Goal: Task Accomplishment & Management: Complete application form

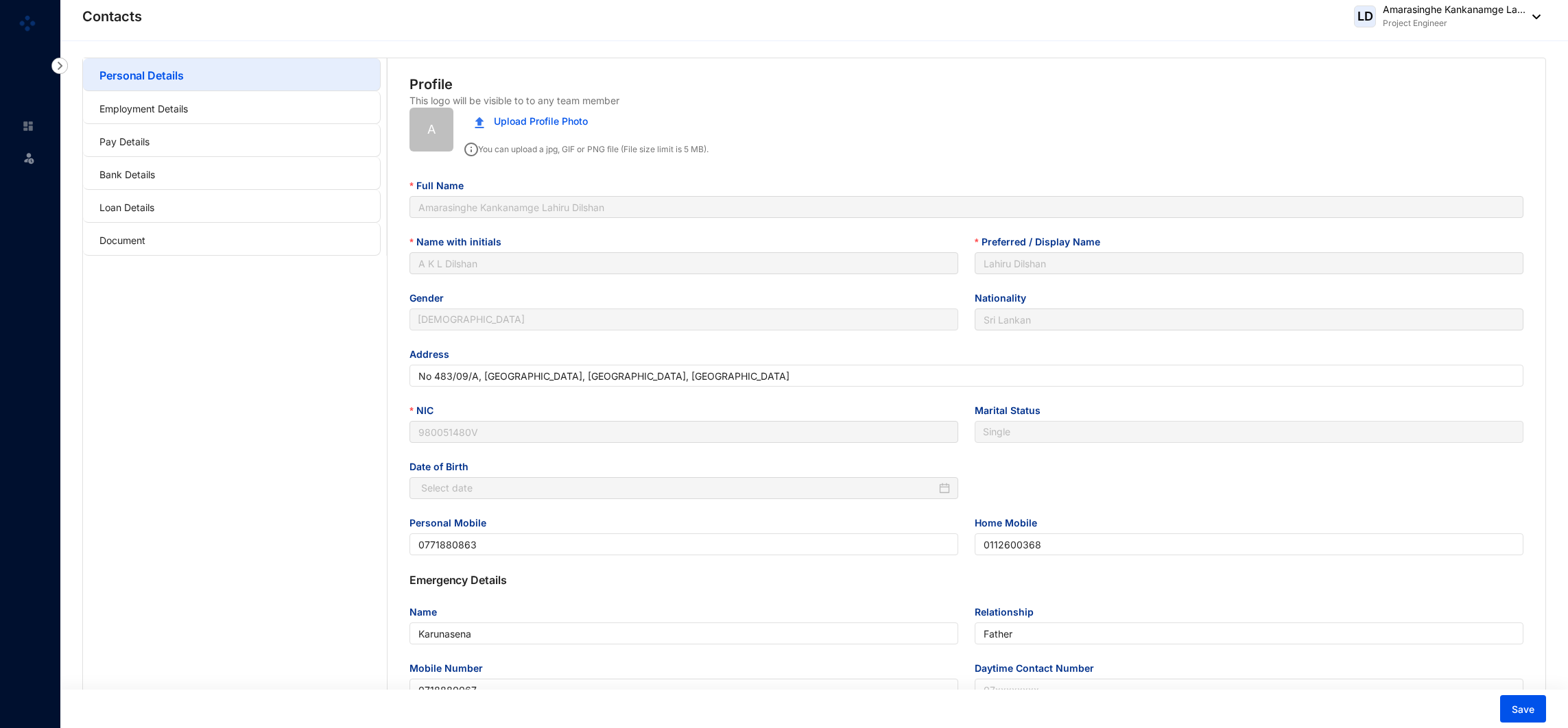
type input "[DATE]"
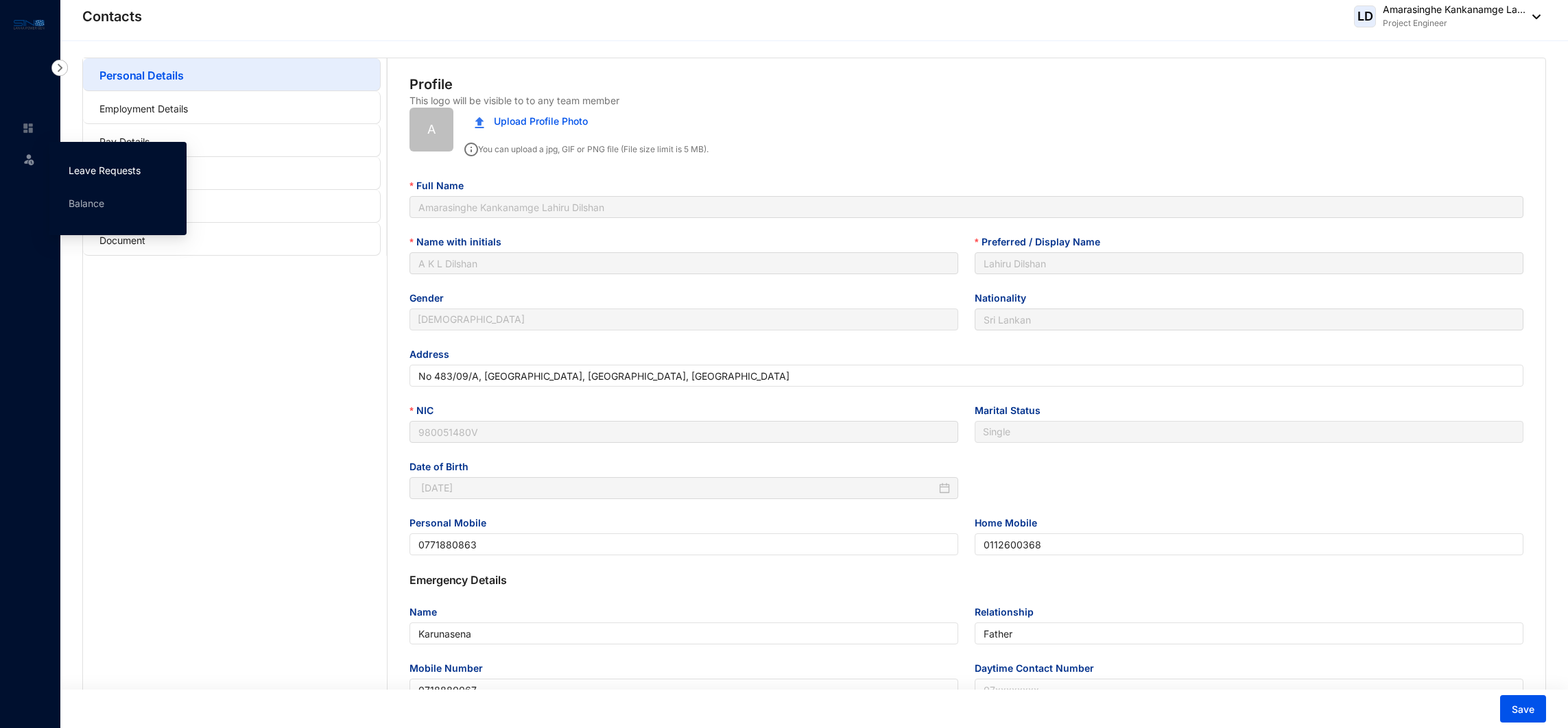
click at [93, 176] on link "Leave Requests" at bounding box center [104, 170] width 72 height 12
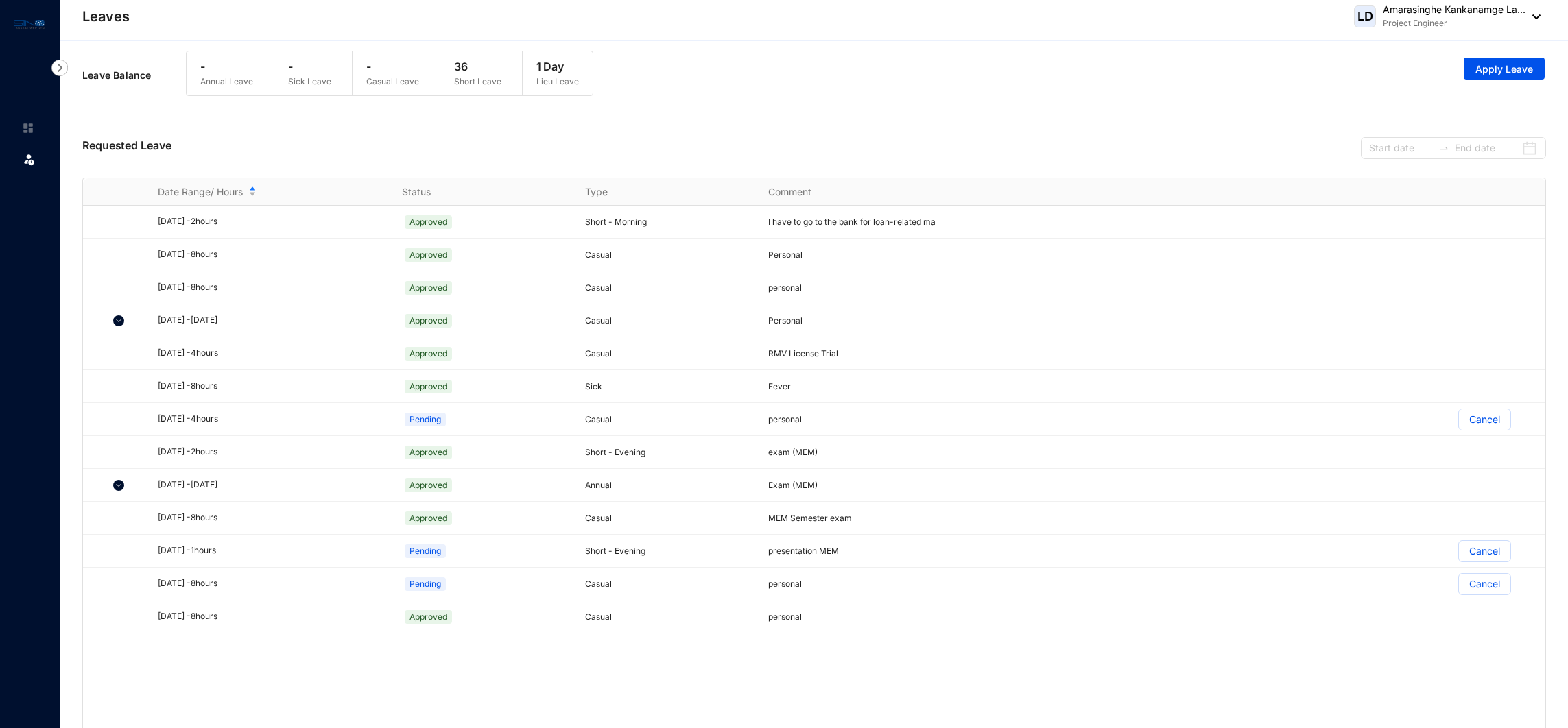
click at [1516, 55] on div "Leave Balance - Annual Leave - Sick Leave - Casual Leave 36 Short Leave 1 Day L…" at bounding box center [814, 75] width 1464 height 63
click at [1514, 60] on button "Apply Leave" at bounding box center [1504, 69] width 81 height 22
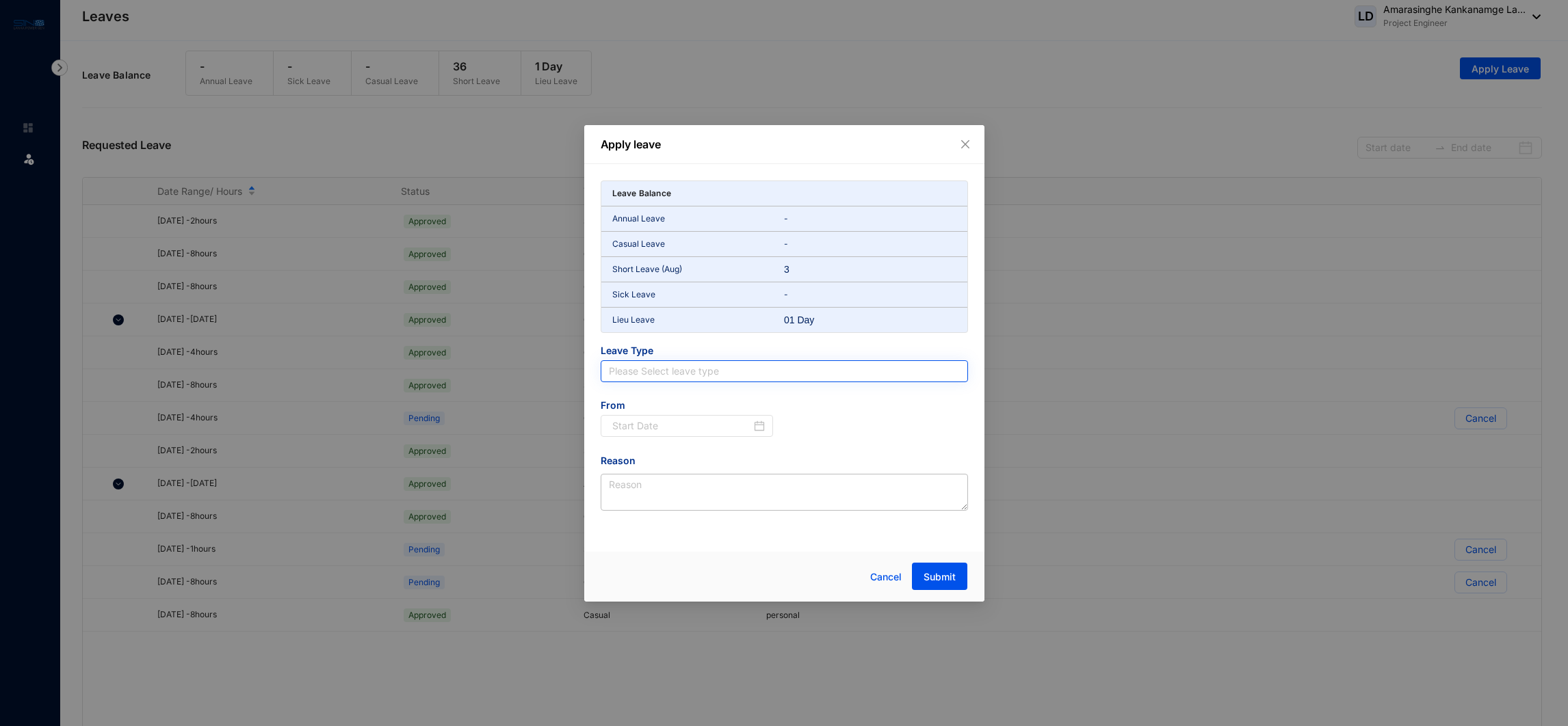
click at [725, 372] on input "search" at bounding box center [785, 371] width 351 height 21
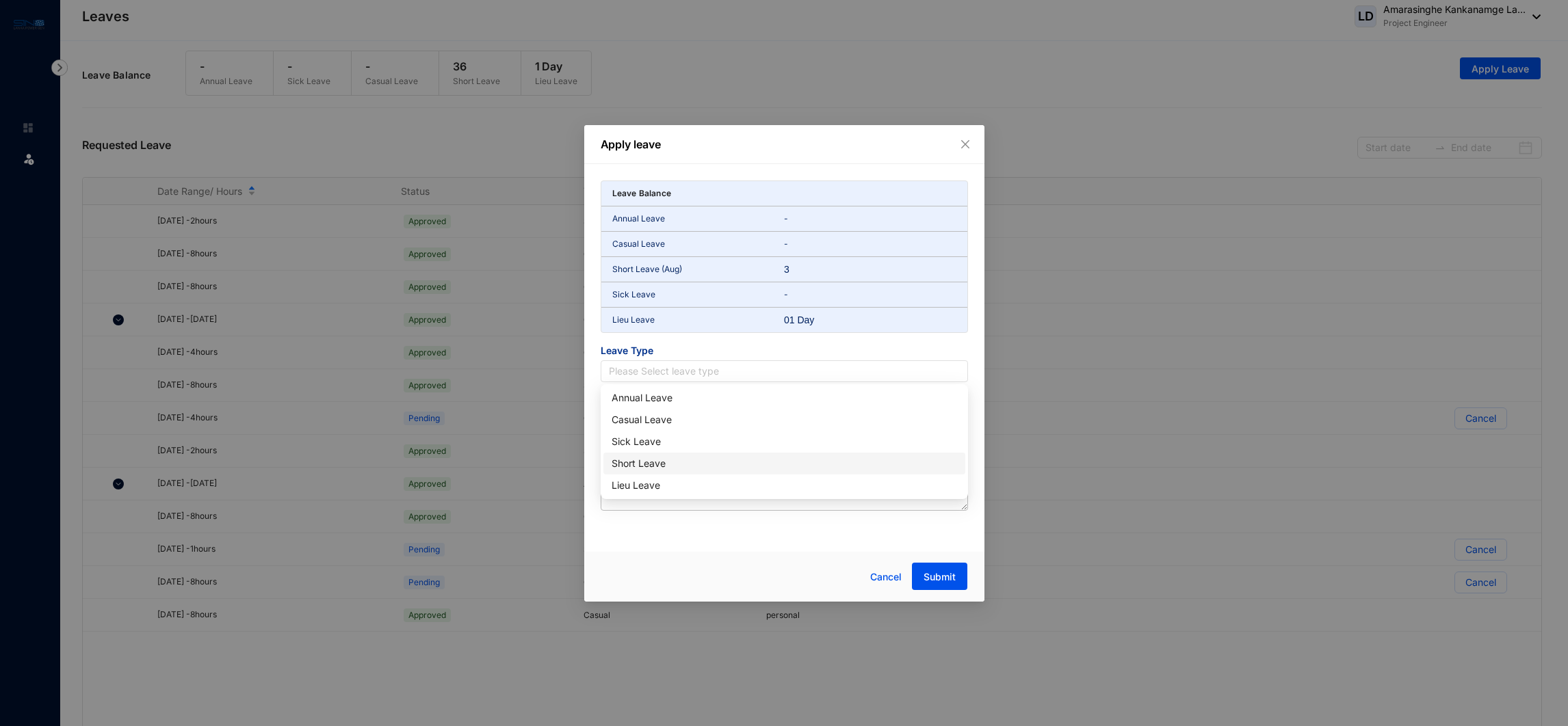
click at [707, 452] on div "Short Leave" at bounding box center [784, 463] width 362 height 22
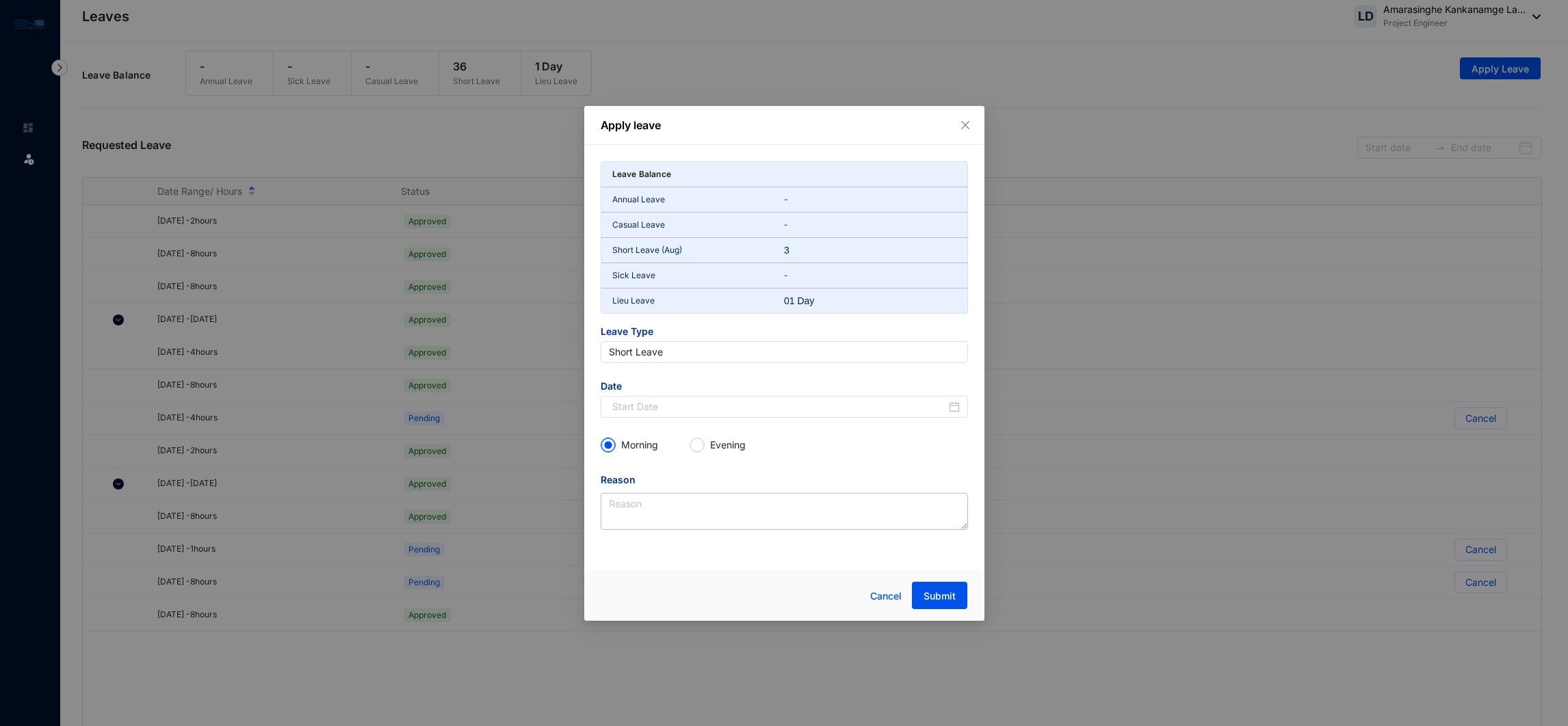
click at [715, 418] on div "Date" at bounding box center [784, 407] width 389 height 54
click at [951, 407] on div at bounding box center [786, 407] width 348 height 15
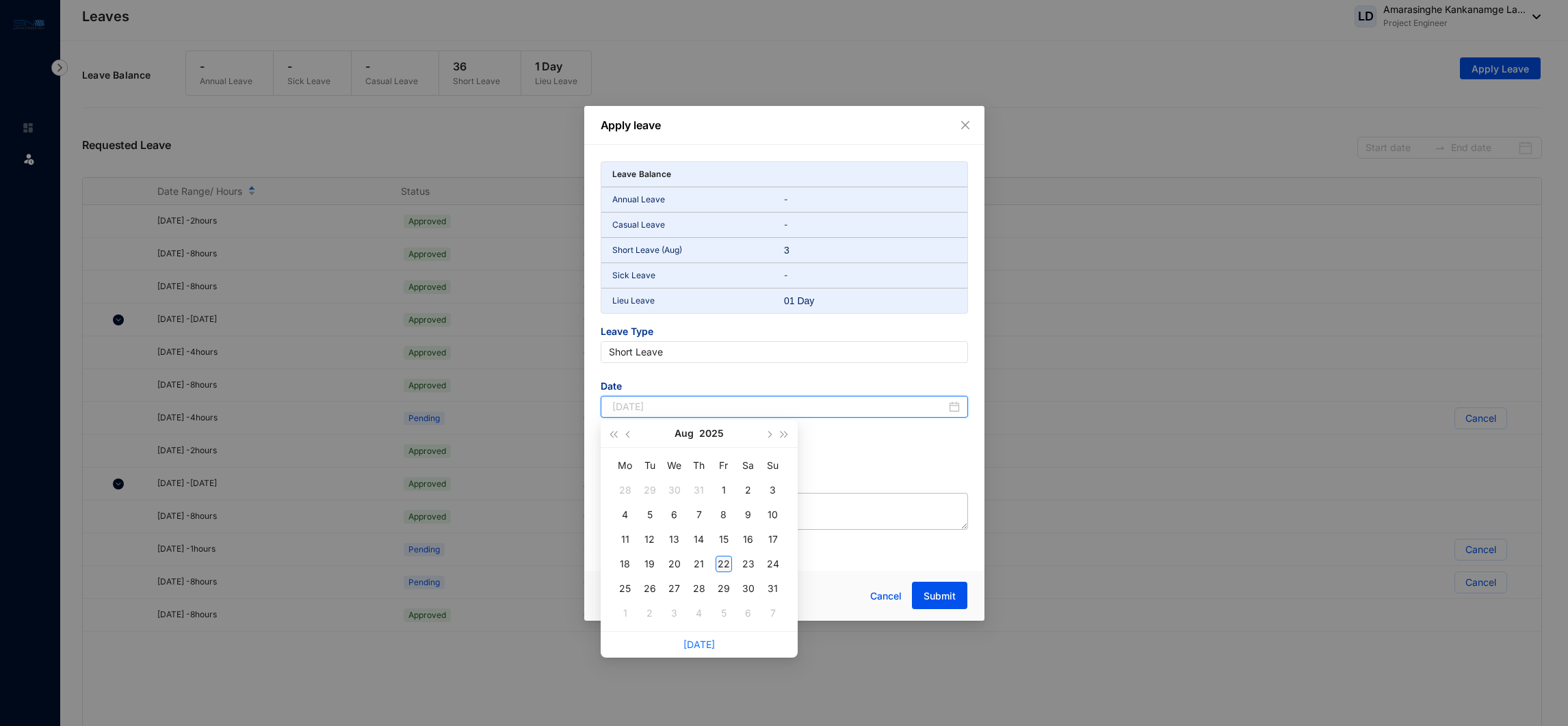
type input "[DATE]"
drag, startPoint x: 951, startPoint y: 407, endPoint x: 721, endPoint y: 564, distance: 278.5
click at [721, 564] on body "Leaves Leave Leaves [PERSON_NAME] Kankanamge La... Project Engineer Leave Reque…" at bounding box center [782, 363] width 1564 height 726
click at [721, 564] on div "22" at bounding box center [724, 564] width 16 height 16
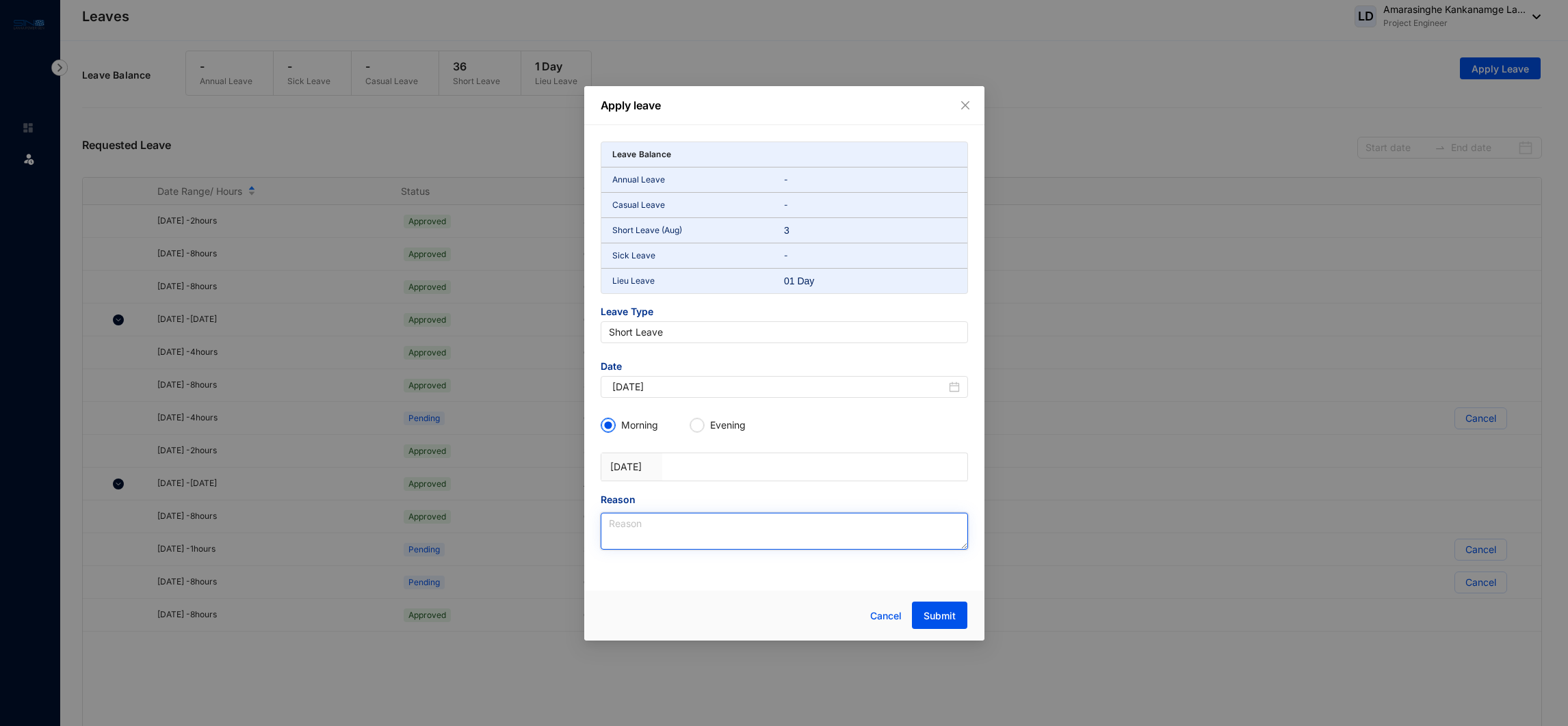
click at [721, 538] on textarea "Reason" at bounding box center [785, 532] width 368 height 37
click at [947, 605] on button "Submit" at bounding box center [939, 615] width 55 height 27
click at [847, 535] on textarea "Reason" at bounding box center [785, 532] width 368 height 37
click at [626, 527] on textarea "personal" at bounding box center [785, 532] width 368 height 37
click at [654, 529] on textarea "personal" at bounding box center [785, 532] width 368 height 37
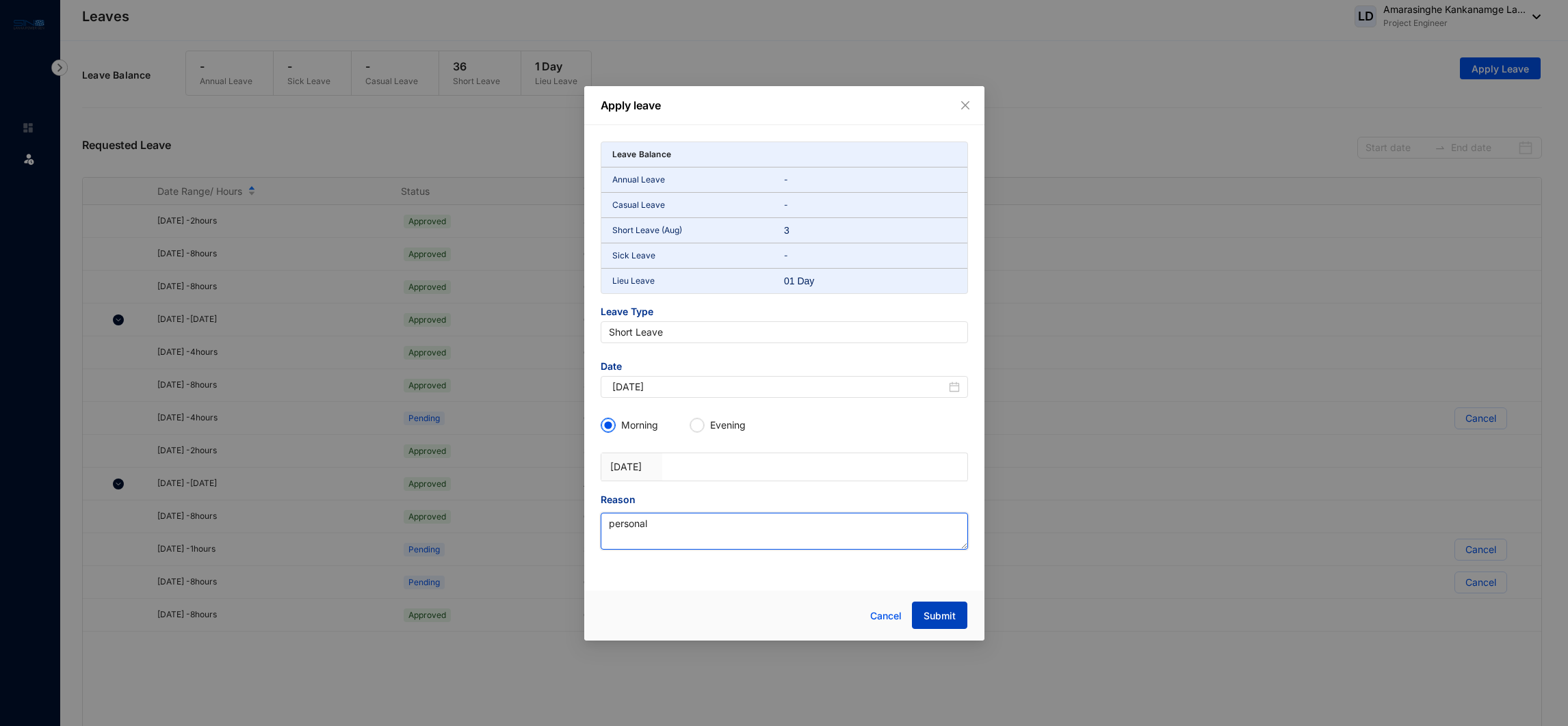
type textarea "personal"
click at [955, 621] on span "Submit" at bounding box center [940, 616] width 32 height 14
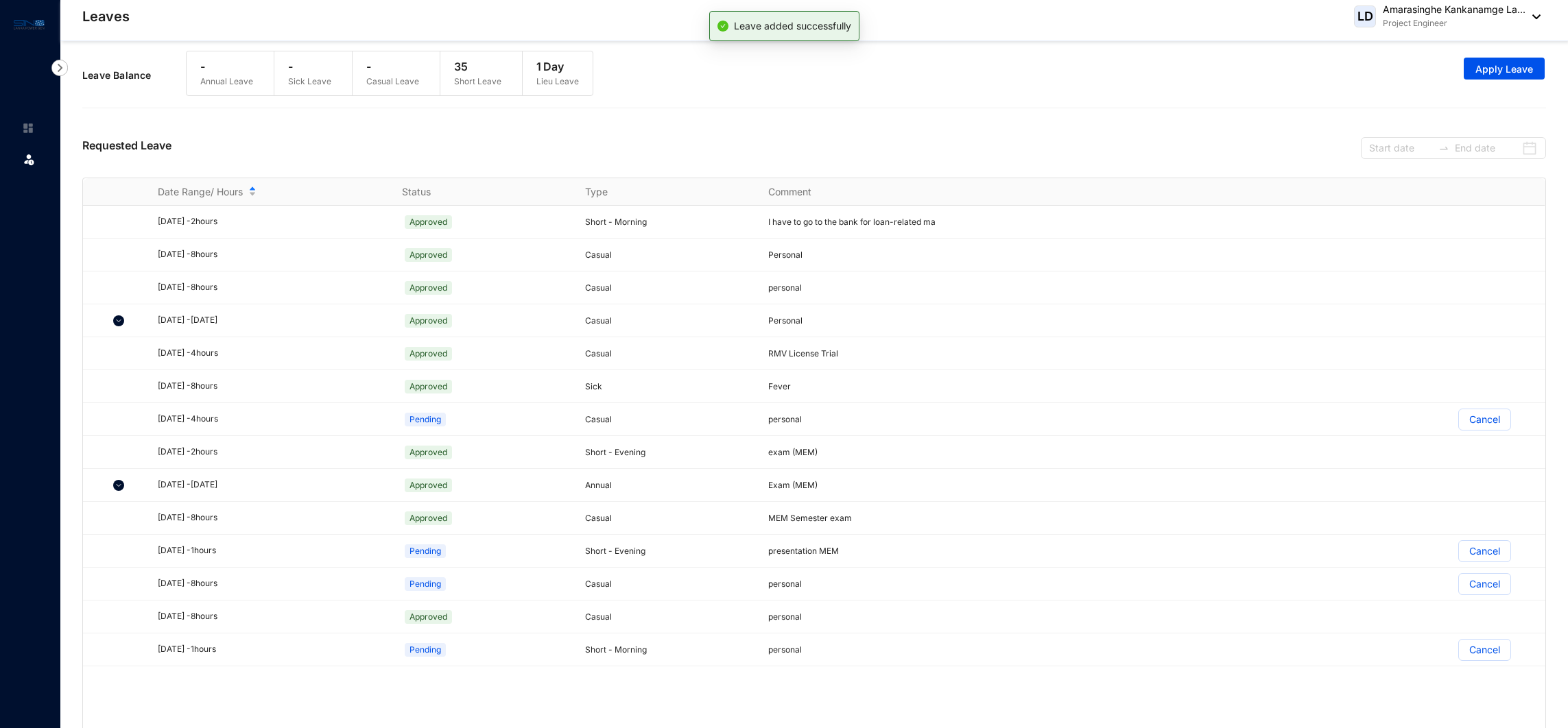
scroll to position [25, 0]
